Goal: Navigation & Orientation: Go to known website

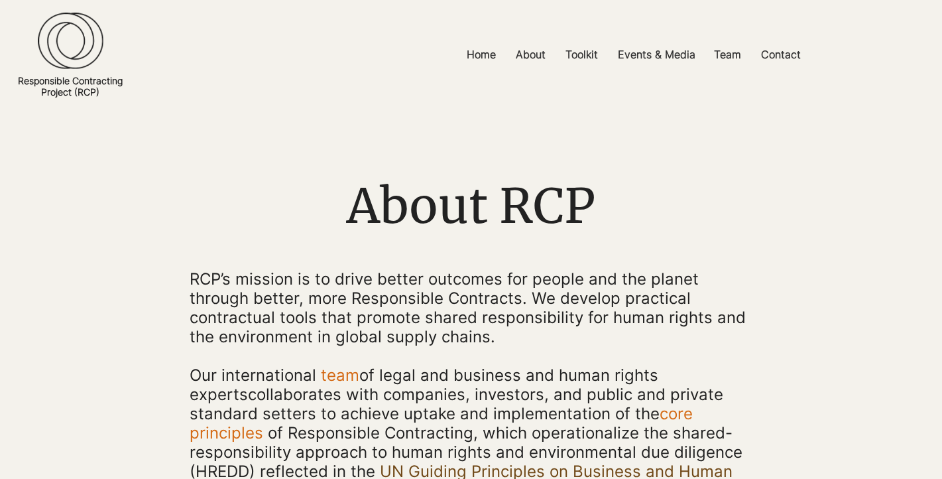
click at [94, 39] on img at bounding box center [71, 40] width 66 height 57
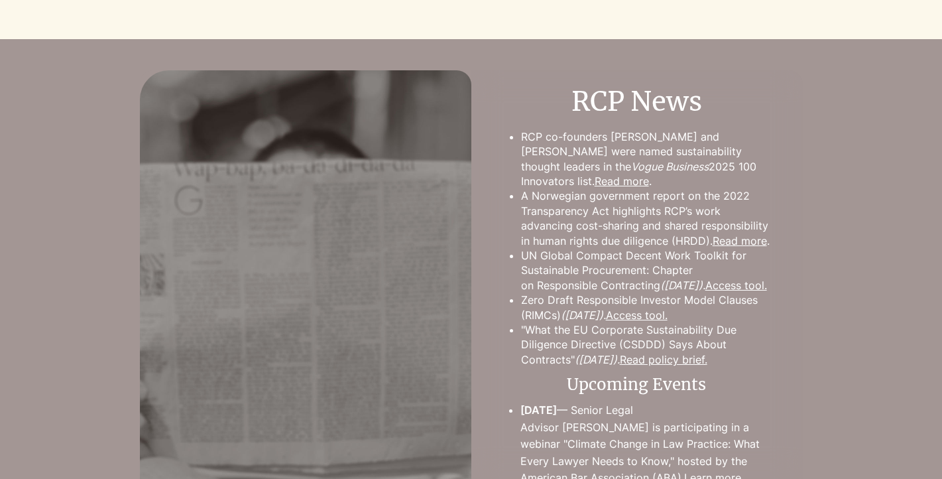
scroll to position [1218, 0]
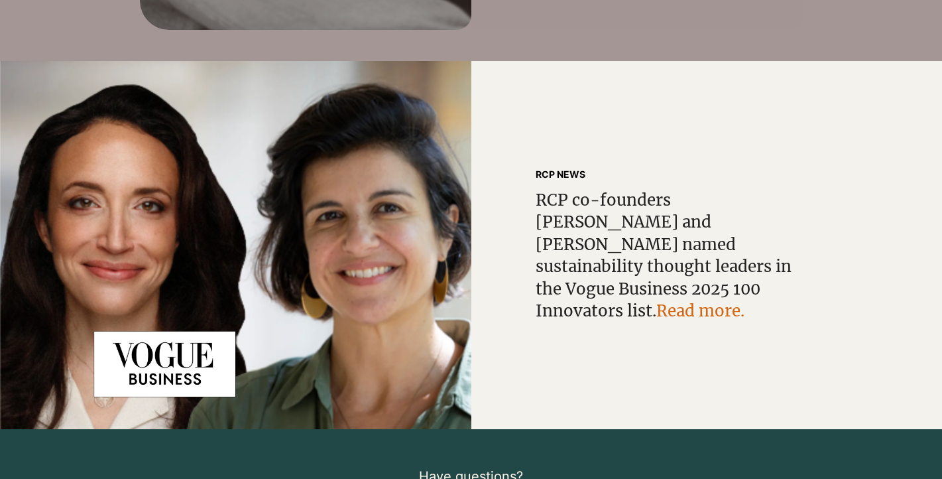
scroll to position [1827, 0]
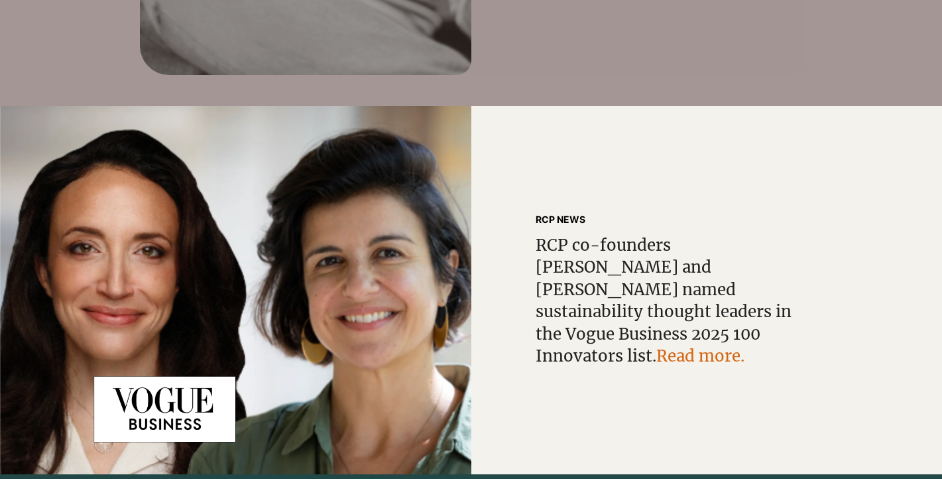
scroll to position [1823, 0]
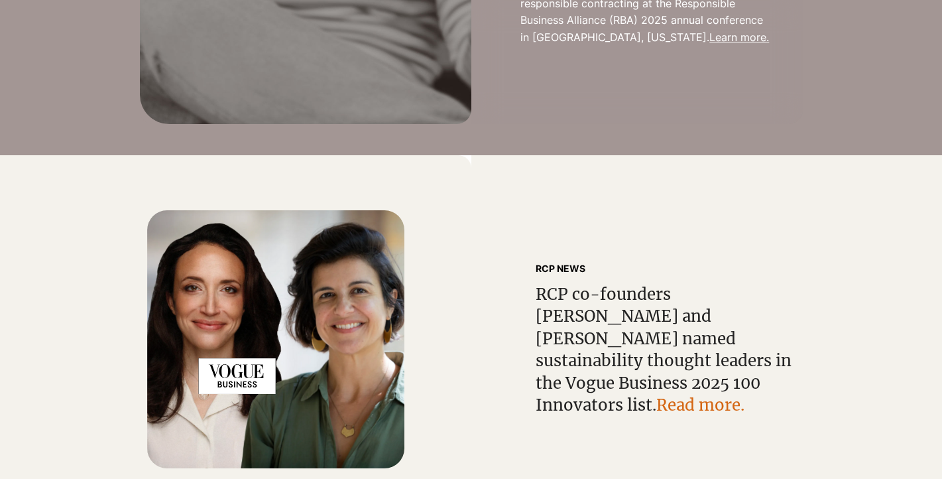
scroll to position [1681, 0]
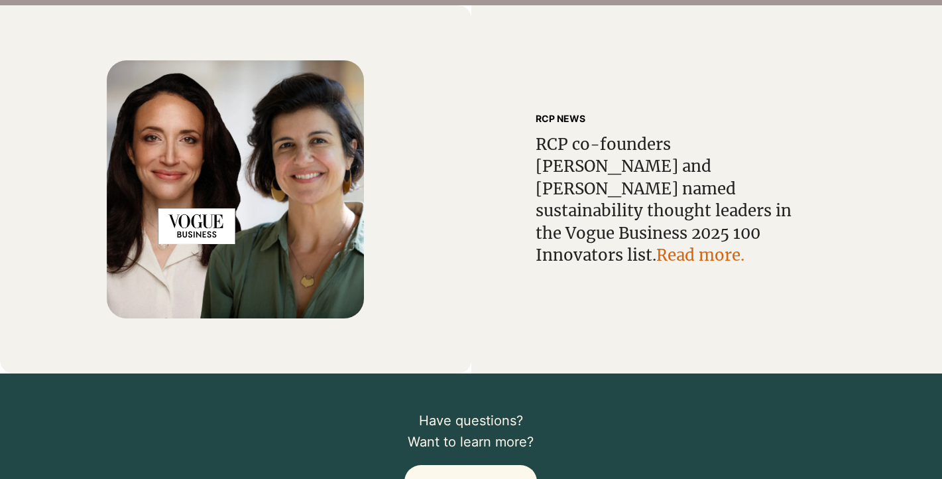
scroll to position [1875, 0]
